Goal: Transaction & Acquisition: Purchase product/service

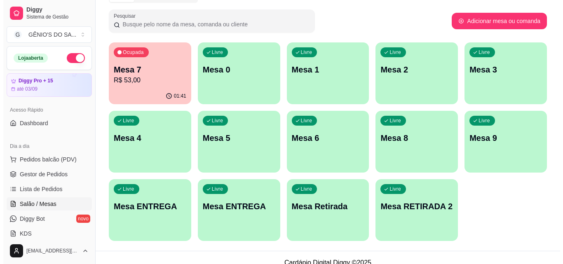
scroll to position [124, 0]
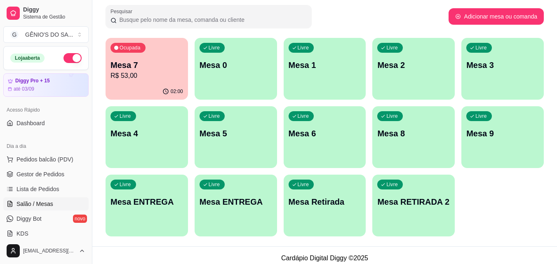
click at [215, 78] on div "Livre Mesa 0" at bounding box center [236, 64] width 82 height 52
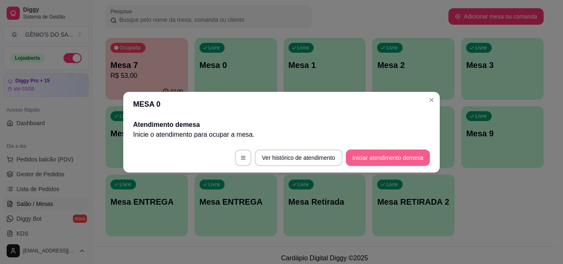
click at [375, 158] on button "Iniciar atendimento de mesa" at bounding box center [388, 158] width 84 height 16
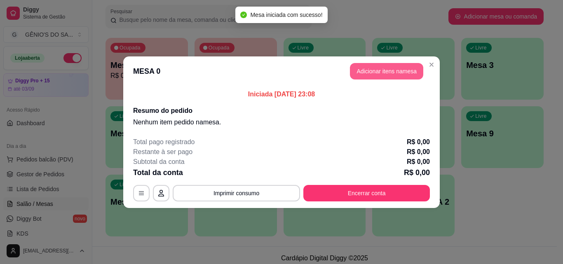
click at [398, 68] on button "Adicionar itens na mesa" at bounding box center [386, 71] width 73 height 16
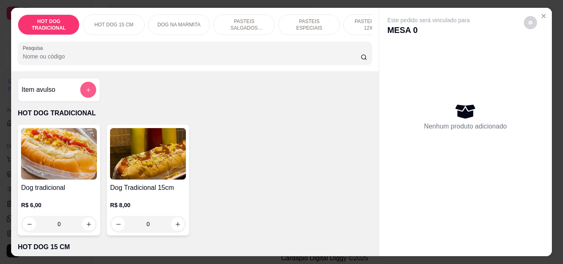
click at [91, 92] on button "add-separate-item" at bounding box center [88, 90] width 16 height 16
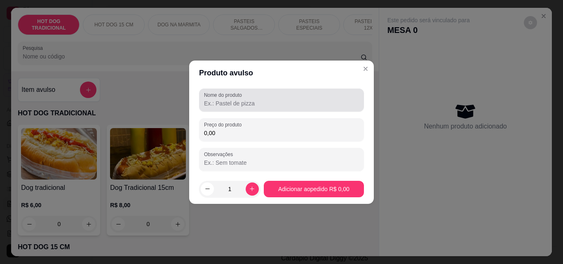
click at [240, 104] on input "Nome do produto" at bounding box center [281, 103] width 155 height 8
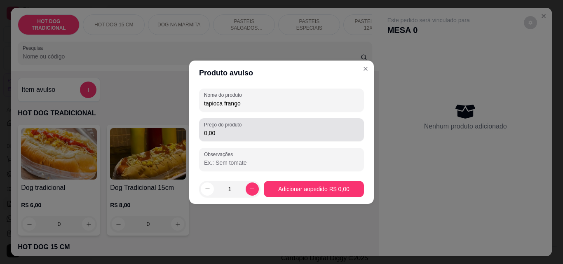
type input "tapioca frango"
click at [239, 139] on div "Preço do produto 0,00" at bounding box center [281, 129] width 165 height 23
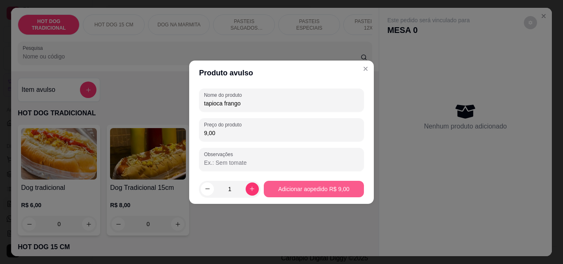
type input "9,00"
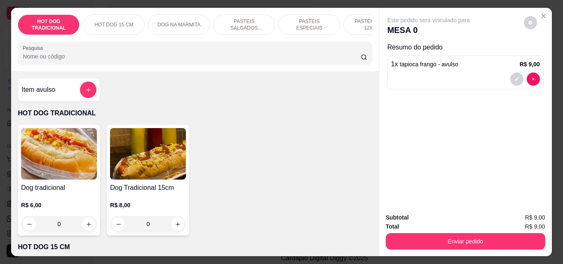
click at [249, 18] on p "PASTEIS SALGADOS 12X20cm" at bounding box center [244, 24] width 48 height 13
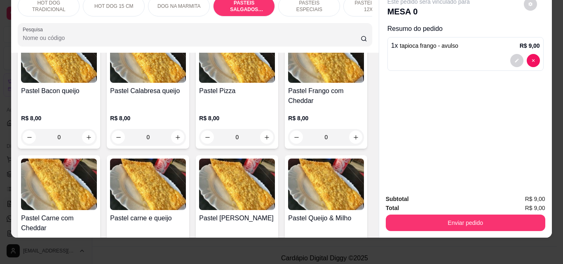
scroll to position [808, 0]
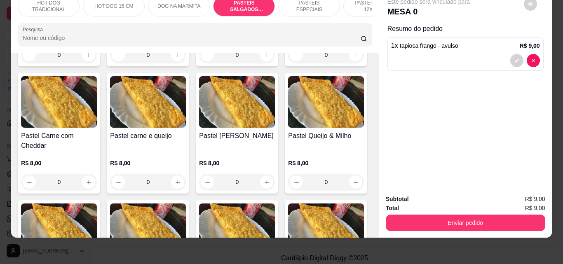
type input "1"
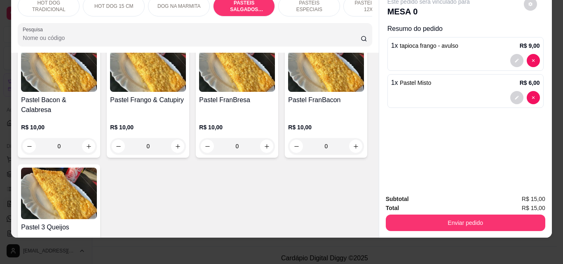
scroll to position [972, 0]
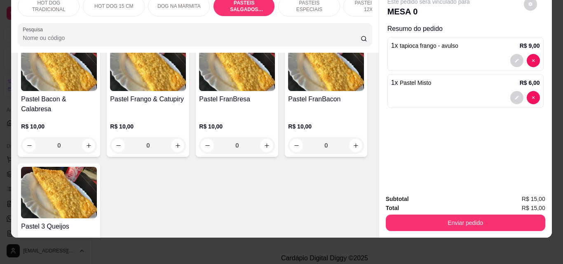
click at [308, 2] on p "PASTEIS ESPECIAIS" at bounding box center [309, 6] width 48 height 13
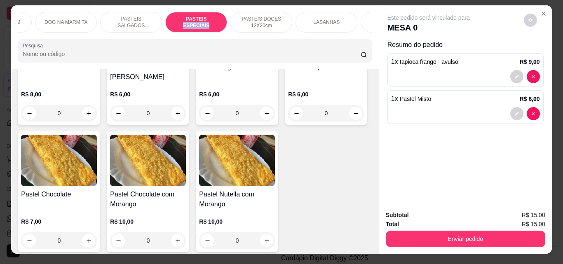
scroll to position [0, 0]
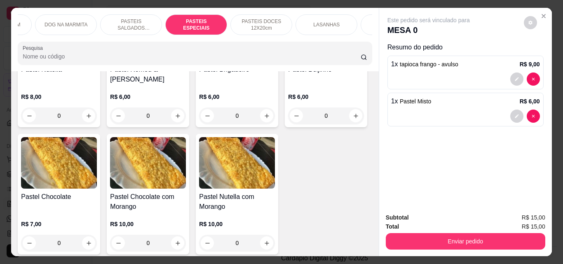
click at [252, 18] on p "PASTEIS DOCES 12X20cm" at bounding box center [261, 24] width 48 height 13
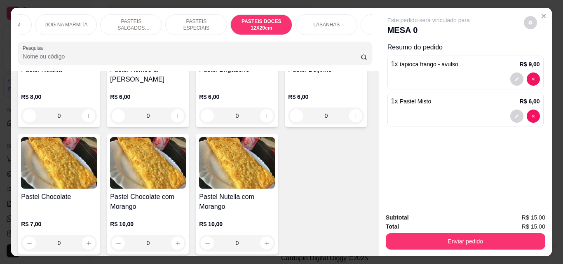
scroll to position [21, 0]
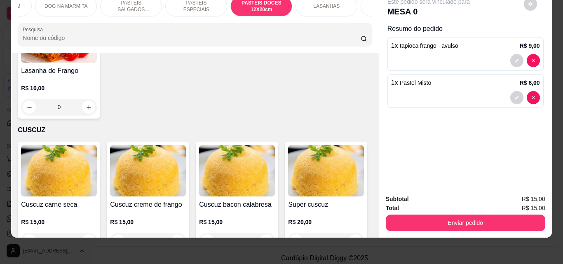
type input "2"
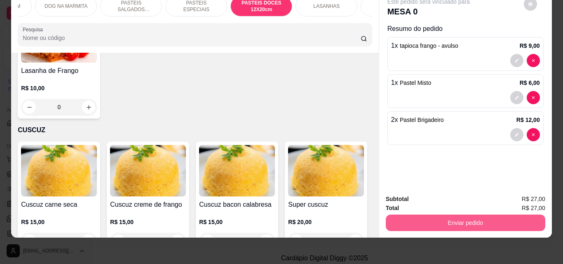
click at [453, 222] on button "Enviar pedido" at bounding box center [466, 223] width 160 height 16
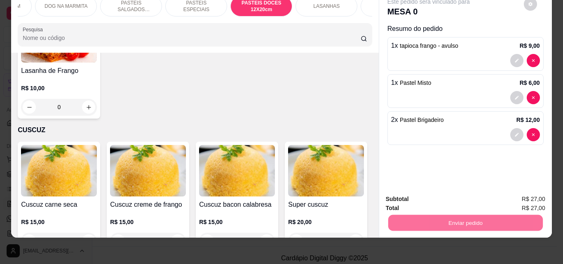
click at [429, 201] on button "Não registrar e enviar pedido" at bounding box center [438, 196] width 83 height 15
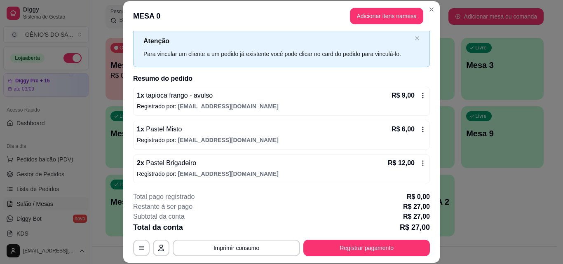
scroll to position [23, 0]
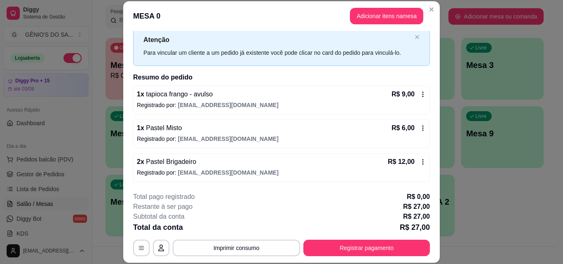
click at [420, 163] on icon at bounding box center [423, 162] width 7 height 7
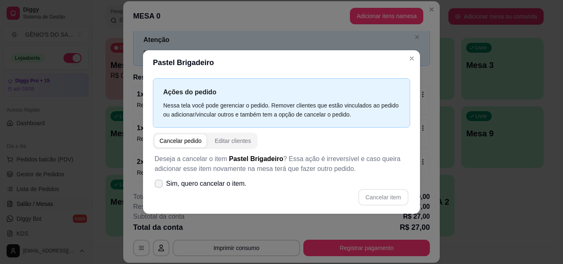
click at [160, 180] on span at bounding box center [159, 184] width 8 height 8
click at [160, 185] on input "Sim, quero cancelar o item." at bounding box center [156, 187] width 5 height 5
checkbox input "true"
click at [375, 193] on button "Cancelar item" at bounding box center [383, 197] width 50 height 16
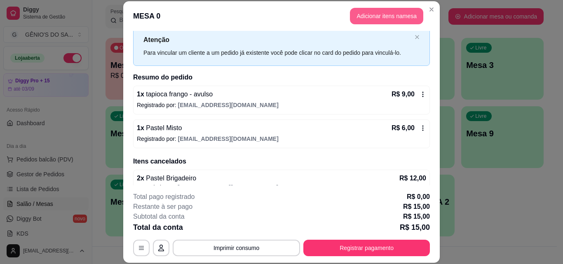
click at [379, 14] on button "Adicionar itens na mesa" at bounding box center [386, 16] width 73 height 16
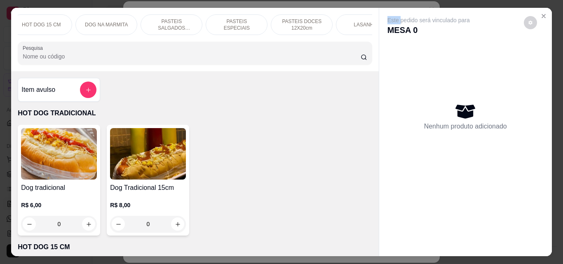
scroll to position [0, 116]
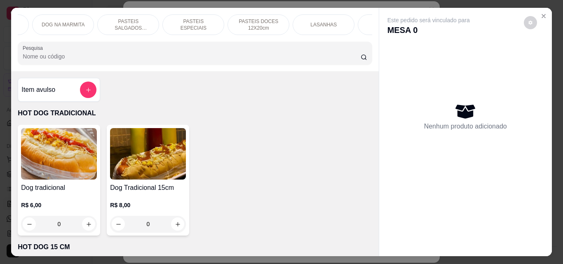
click at [254, 21] on p "PASTEIS DOCES 12X20cm" at bounding box center [259, 24] width 48 height 13
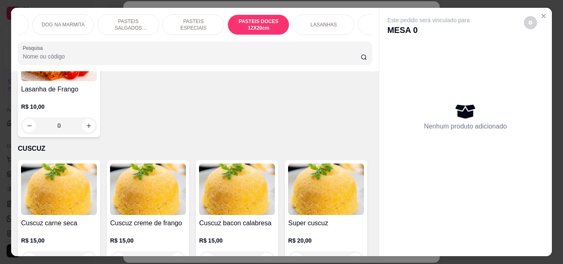
scroll to position [21, 0]
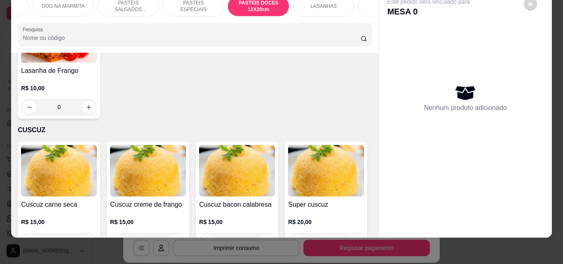
type input "2"
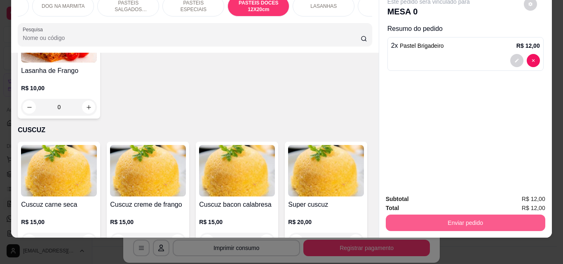
click at [464, 221] on button "Enviar pedido" at bounding box center [466, 223] width 160 height 16
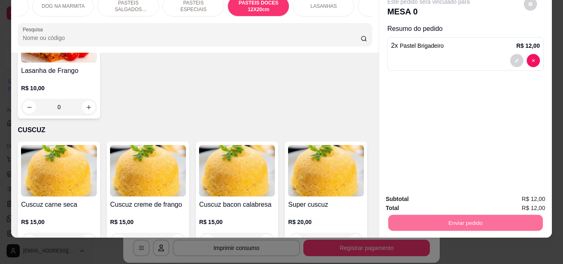
click at [467, 195] on button "Não registrar e enviar pedido" at bounding box center [438, 196] width 83 height 15
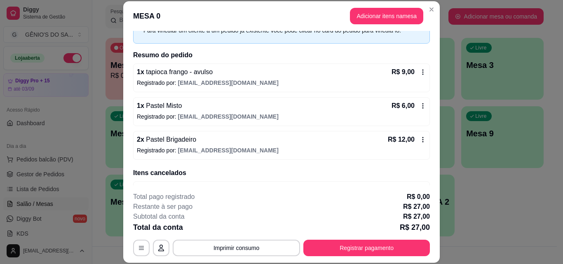
scroll to position [70, 0]
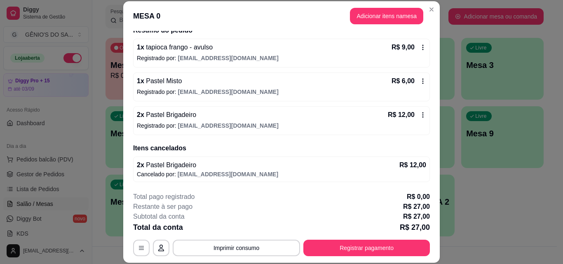
click at [420, 114] on icon at bounding box center [423, 115] width 7 height 7
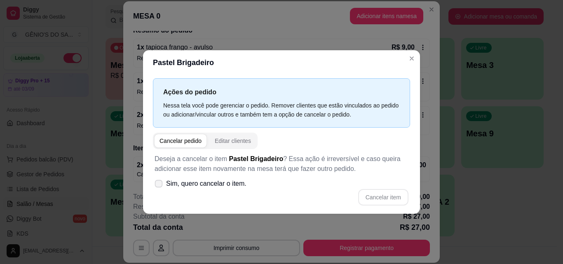
click at [157, 183] on icon at bounding box center [158, 183] width 6 height 5
click at [157, 185] on input "Sim, quero cancelar o item." at bounding box center [156, 187] width 5 height 5
checkbox input "true"
click at [390, 195] on button "Cancelar item" at bounding box center [383, 197] width 49 height 16
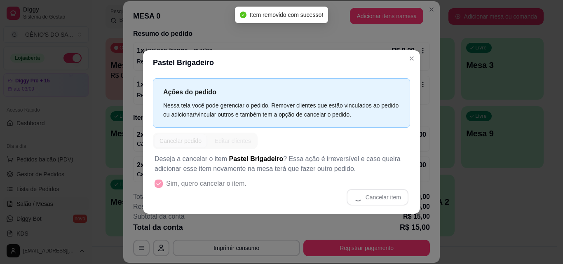
scroll to position [67, 0]
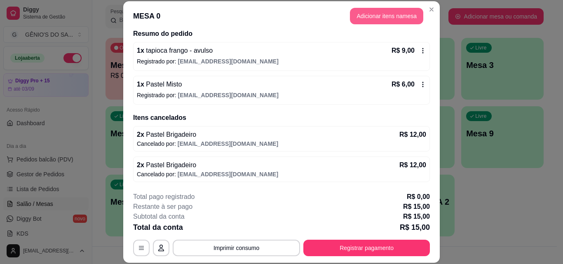
click at [381, 14] on button "Adicionar itens na mesa" at bounding box center [386, 16] width 73 height 16
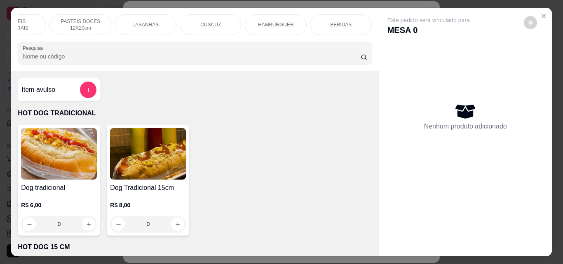
scroll to position [0, 283]
click at [102, 19] on p "PASTEIS DOCES 12X20cm" at bounding box center [91, 24] width 48 height 13
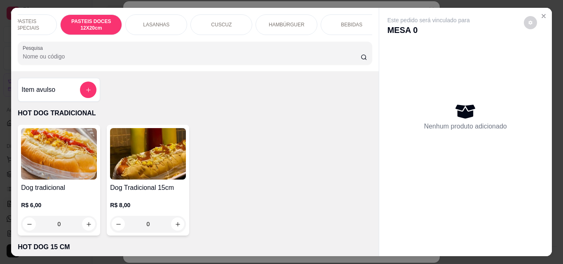
scroll to position [21, 0]
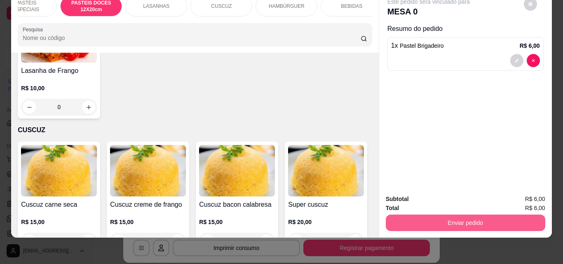
type input "1"
click at [505, 215] on button "Enviar pedido" at bounding box center [466, 223] width 160 height 16
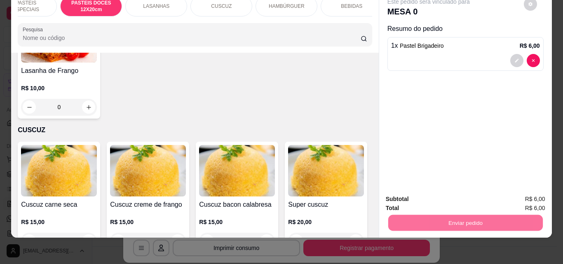
click at [439, 194] on button "Não registrar e enviar pedido" at bounding box center [438, 196] width 83 height 15
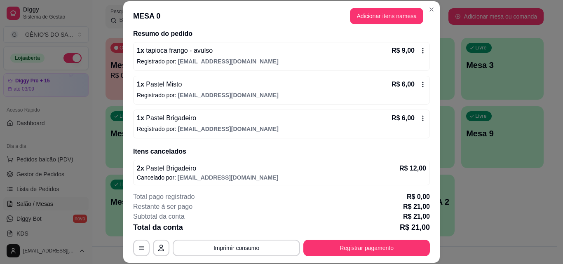
scroll to position [70, 0]
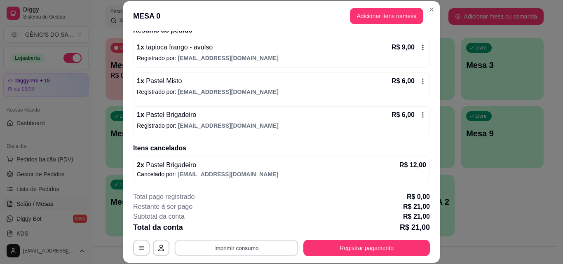
click at [227, 249] on button "Imprimir consumo" at bounding box center [237, 248] width 124 height 16
click at [237, 223] on button "Impressora" at bounding box center [236, 229] width 58 height 13
click at [237, 223] on div "Escolha a impressora Impressora" at bounding box center [236, 223] width 68 height 28
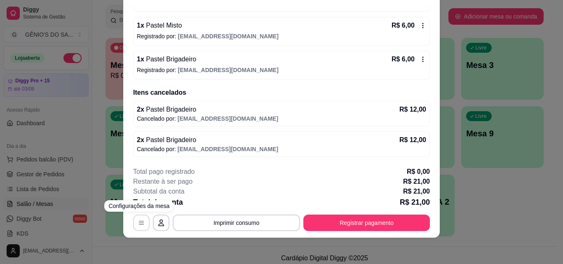
scroll to position [0, 0]
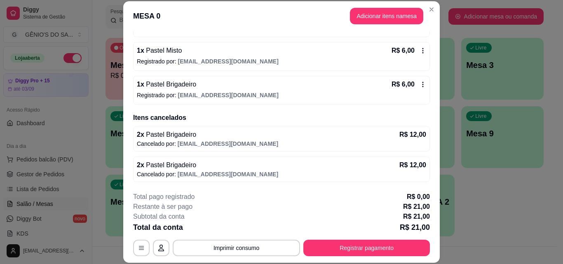
click at [423, 82] on icon at bounding box center [423, 84] width 1 height 5
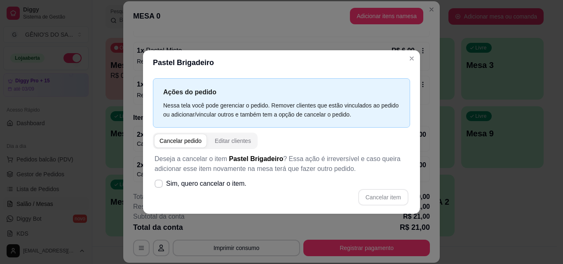
click at [191, 136] on span "button" at bounding box center [181, 140] width 52 height 13
click at [188, 143] on div "Cancelar pedido" at bounding box center [181, 141] width 42 height 8
click at [159, 186] on icon at bounding box center [158, 183] width 6 height 5
click at [159, 186] on input "Sim, quero cancelar o item." at bounding box center [156, 187] width 5 height 5
checkbox input "true"
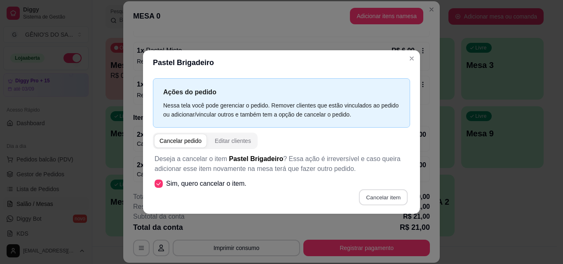
click at [392, 193] on button "Cancelar item" at bounding box center [383, 197] width 49 height 16
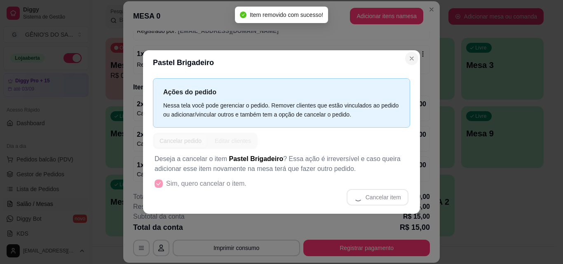
scroll to position [97, 0]
click at [408, 60] on div "1 x Pastel Misto R$ 6,00 Registrado por: [EMAIL_ADDRESS][DOMAIN_NAME]" at bounding box center [281, 59] width 297 height 29
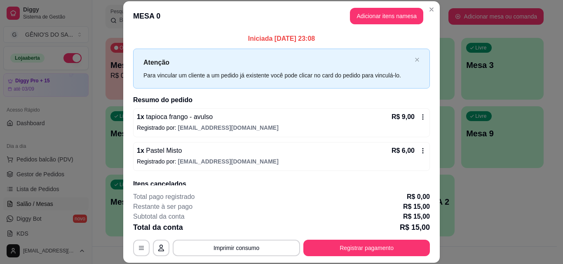
scroll to position [0, 0]
click at [420, 117] on icon at bounding box center [423, 117] width 7 height 7
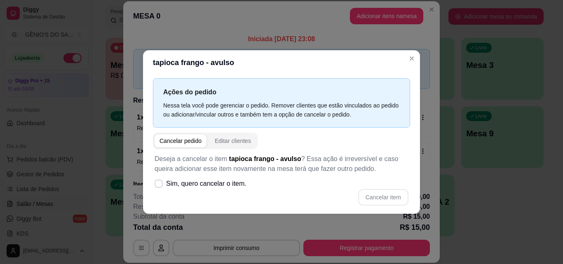
click at [199, 137] on div "Cancelar pedido" at bounding box center [181, 141] width 42 height 8
click at [186, 136] on span "button" at bounding box center [181, 140] width 52 height 13
click at [163, 185] on label "Sim, quero cancelar o item." at bounding box center [200, 184] width 99 height 16
click at [160, 185] on input "Sim, quero cancelar o item." at bounding box center [156, 187] width 5 height 5
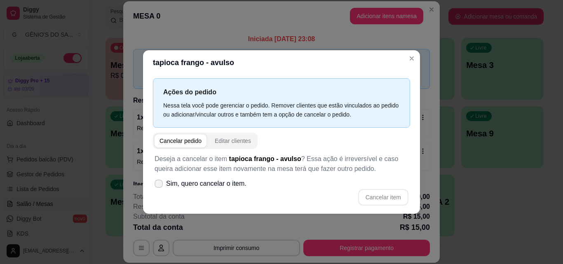
checkbox input "true"
click at [382, 199] on button "Cancelar item" at bounding box center [383, 197] width 50 height 16
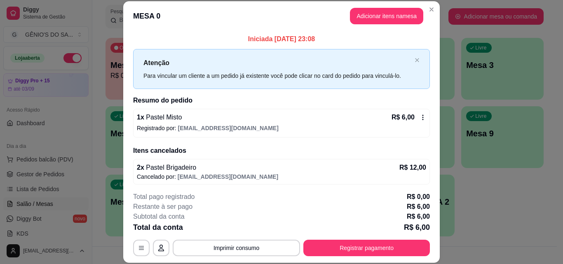
click at [420, 117] on icon at bounding box center [423, 117] width 7 height 7
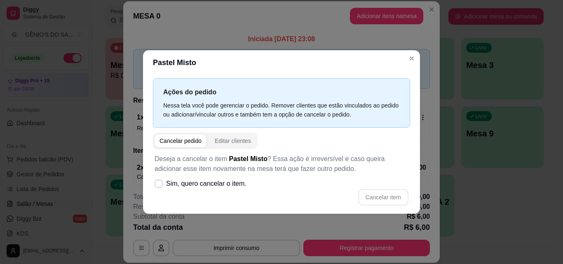
click at [191, 140] on div "Cancelar pedido" at bounding box center [181, 141] width 42 height 8
click at [158, 186] on icon at bounding box center [158, 183] width 6 height 5
click at [158, 186] on input "Sim, quero cancelar o item." at bounding box center [156, 187] width 5 height 5
checkbox input "true"
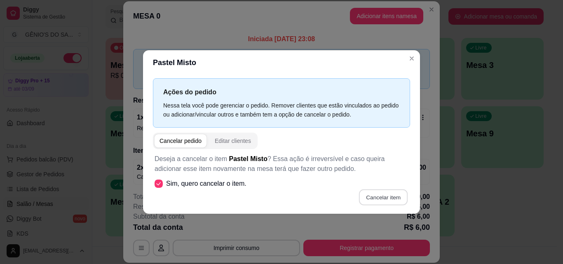
click at [371, 196] on button "Cancelar item" at bounding box center [383, 197] width 49 height 16
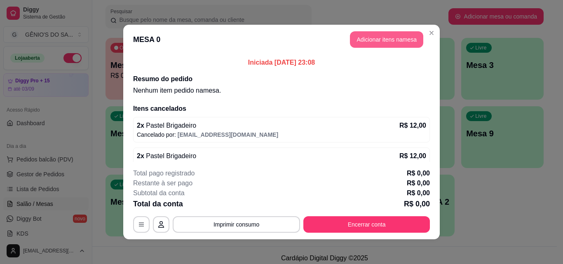
click at [395, 34] on button "Adicionar itens na mesa" at bounding box center [386, 39] width 73 height 16
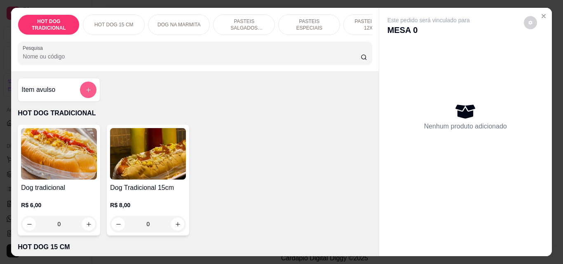
click at [85, 93] on icon "add-separate-item" at bounding box center [88, 90] width 6 height 6
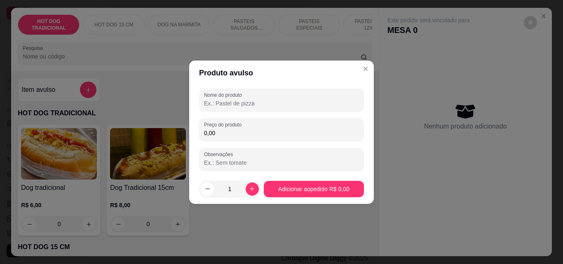
click at [249, 103] on input "Nome do produto" at bounding box center [281, 103] width 155 height 8
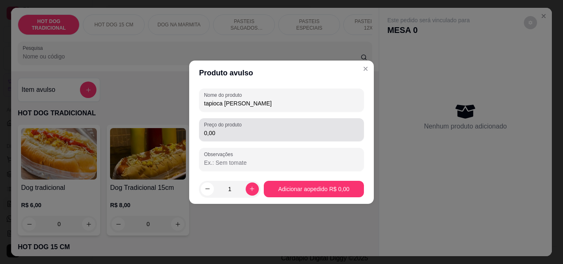
type input "tapioca [PERSON_NAME]"
click at [225, 133] on input "0,00" at bounding box center [281, 133] width 155 height 8
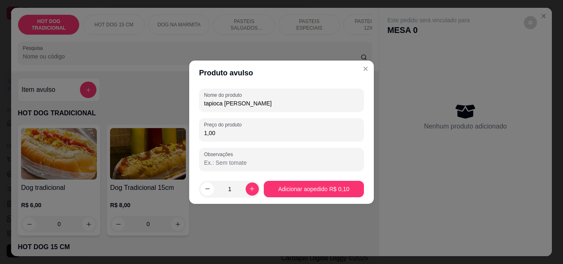
type input "10,00"
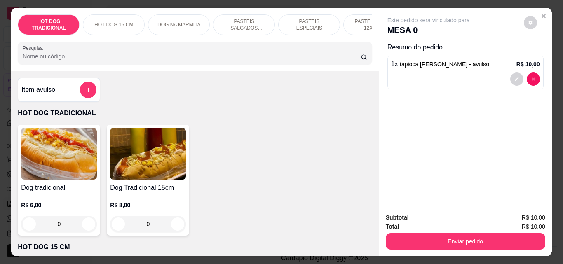
click at [235, 26] on p "PASTEIS SALGADOS 12X20cm" at bounding box center [244, 24] width 48 height 13
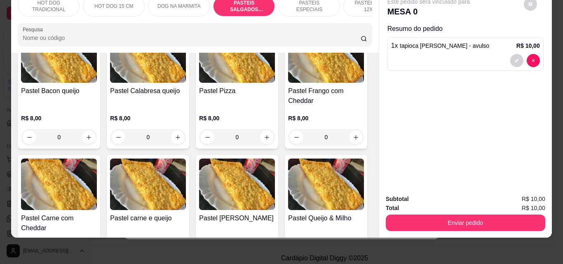
scroll to position [766, 0]
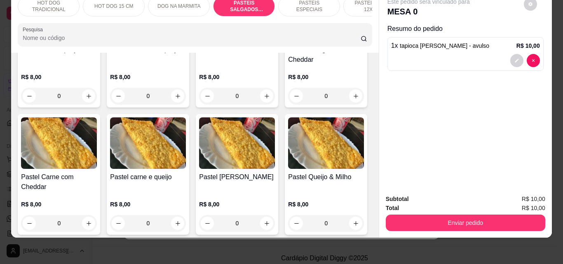
type input "1"
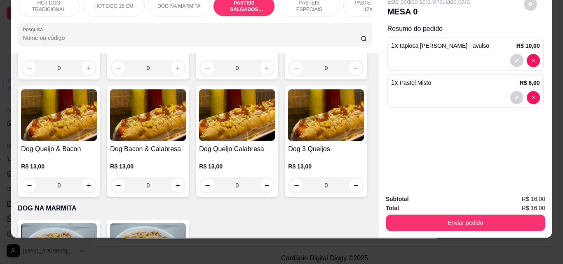
scroll to position [0, 0]
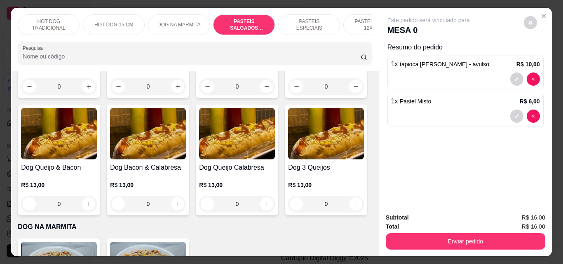
click at [352, 23] on p "PASTEIS DOCES 12X20cm" at bounding box center [374, 24] width 48 height 13
click at [352, 23] on div "HOT DOG TRADICIONAL HOT DOG 15 CM DOG NA MARMITA PASTEIS SALGADOS 12X20cm PASTE…" at bounding box center [194, 39] width 367 height 63
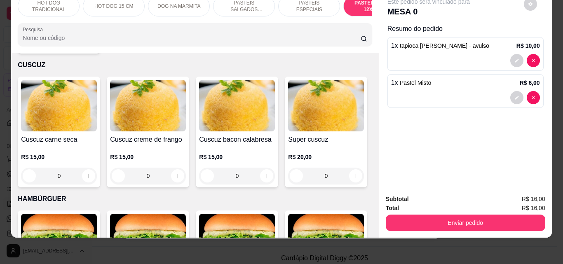
scroll to position [1750, 0]
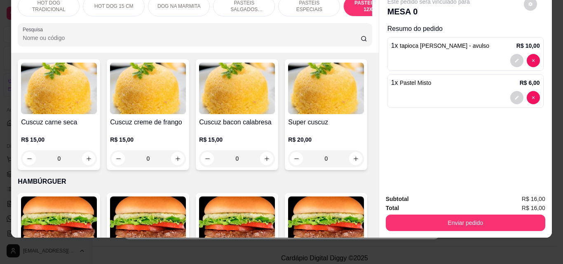
type input "1"
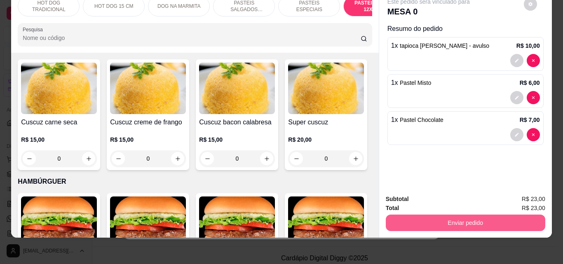
click at [447, 217] on button "Enviar pedido" at bounding box center [466, 223] width 160 height 16
click at [448, 217] on button "Enviar pedido" at bounding box center [465, 223] width 155 height 16
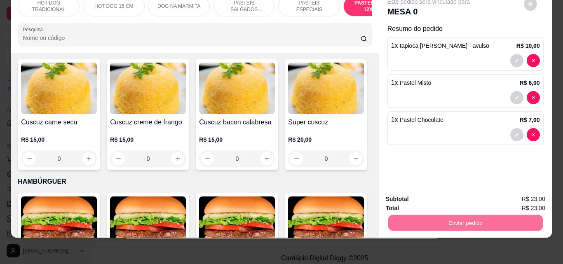
click at [446, 194] on button "Não registrar e enviar pedido" at bounding box center [438, 196] width 83 height 15
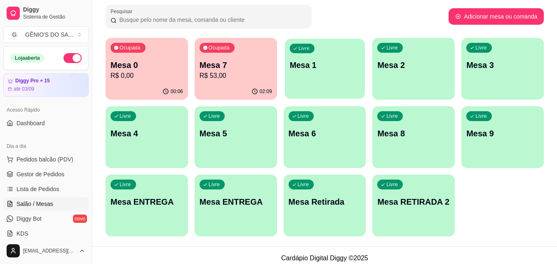
click at [304, 64] on p "Mesa 1" at bounding box center [324, 65] width 70 height 11
click at [322, 59] on div "Livre Mesa 1" at bounding box center [325, 64] width 82 height 52
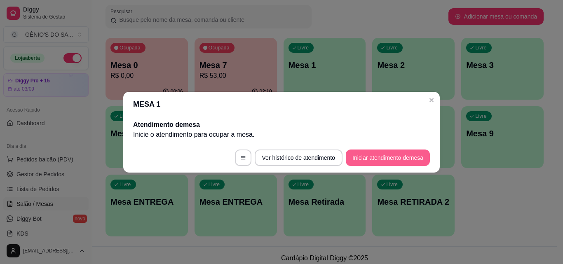
click at [379, 157] on button "Iniciar atendimento de mesa" at bounding box center [388, 158] width 84 height 16
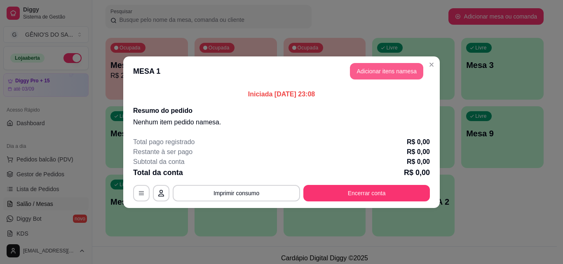
click at [406, 66] on button "Adicionar itens na mesa" at bounding box center [386, 71] width 73 height 16
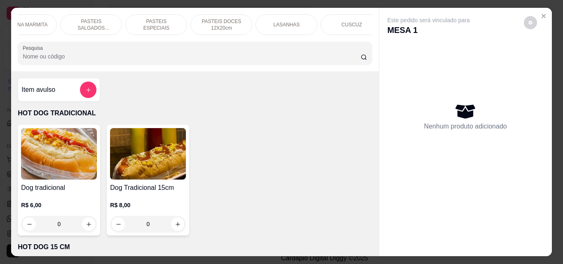
scroll to position [0, 173]
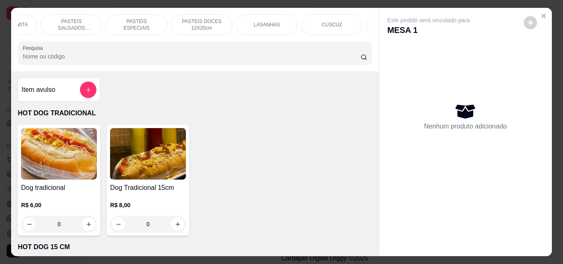
click at [249, 21] on div "LASANHAS" at bounding box center [267, 24] width 62 height 21
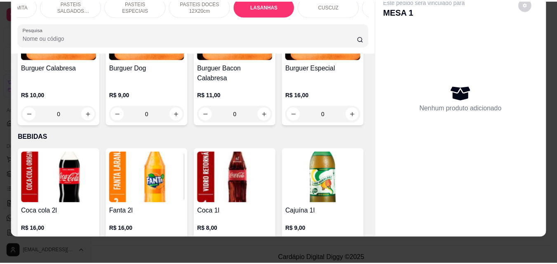
scroll to position [5, 0]
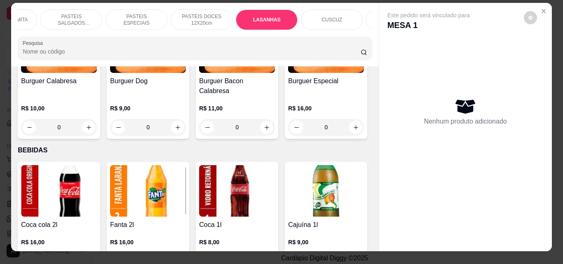
type input "1"
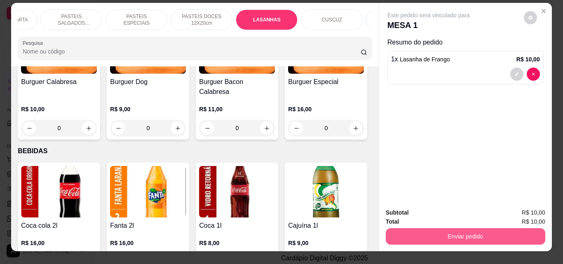
click at [461, 232] on button "Enviar pedido" at bounding box center [466, 236] width 160 height 16
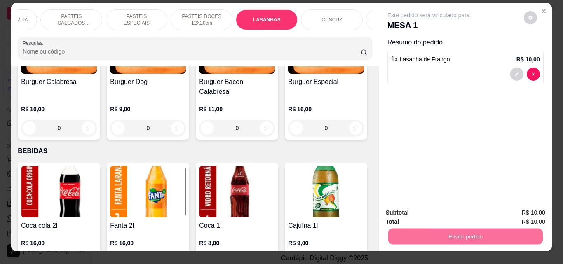
click at [412, 213] on button "Não registrar e enviar pedido" at bounding box center [438, 213] width 86 height 16
